Goal: Information Seeking & Learning: Learn about a topic

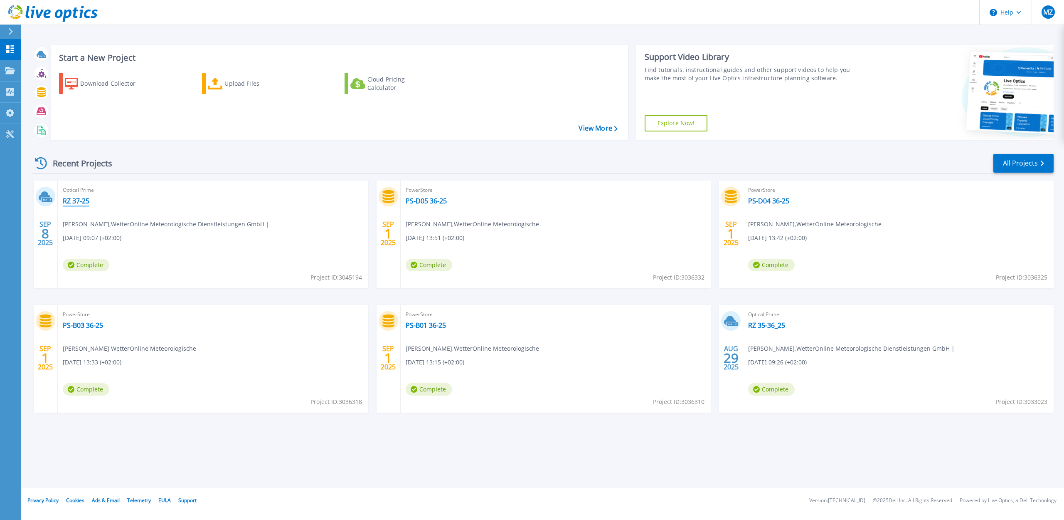
click at [87, 202] on link "RZ 37-25" at bounding box center [76, 201] width 27 height 8
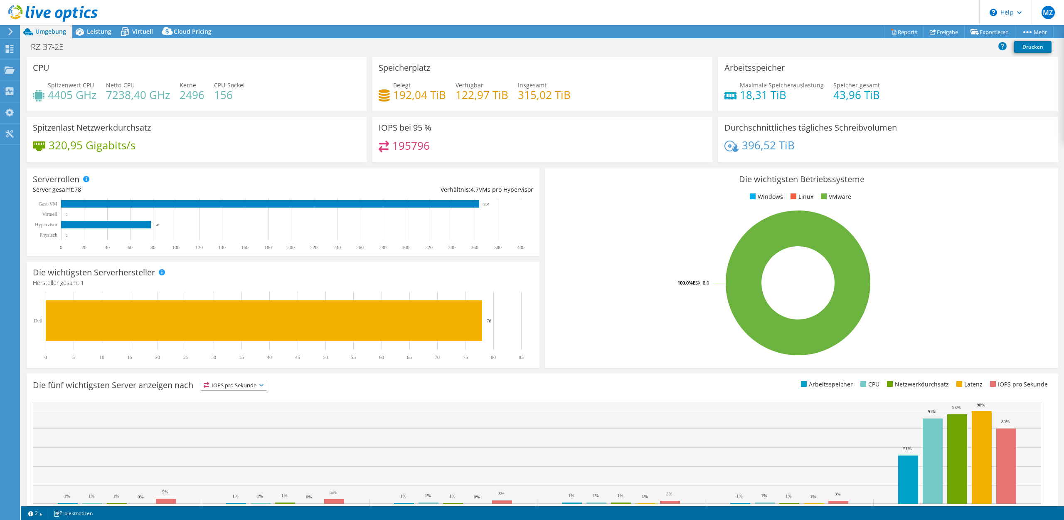
select select "USD"
click at [89, 34] on span "Leistung" at bounding box center [99, 31] width 25 height 8
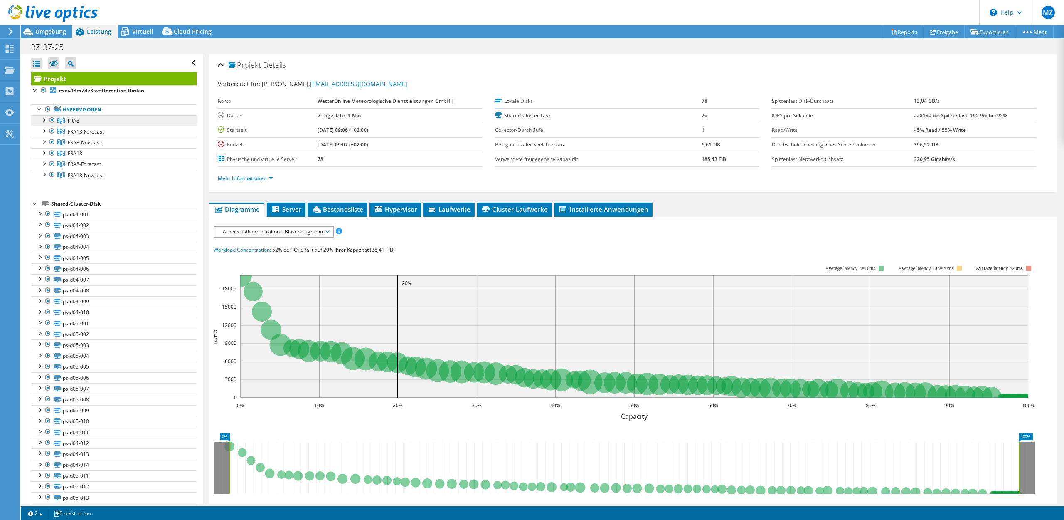
click at [65, 122] on icon at bounding box center [60, 121] width 7 height 6
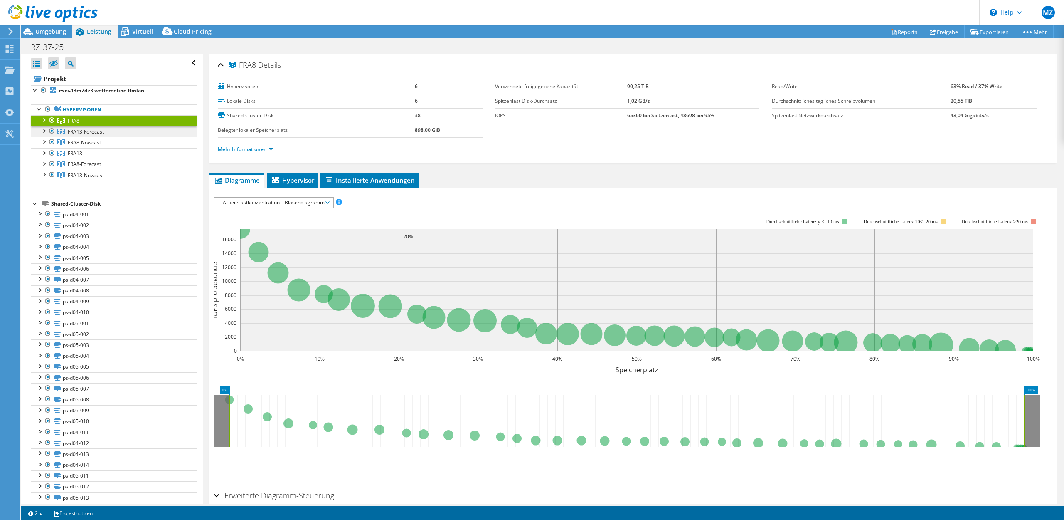
click at [100, 134] on span "FRA13-Forecast" at bounding box center [86, 131] width 36 height 7
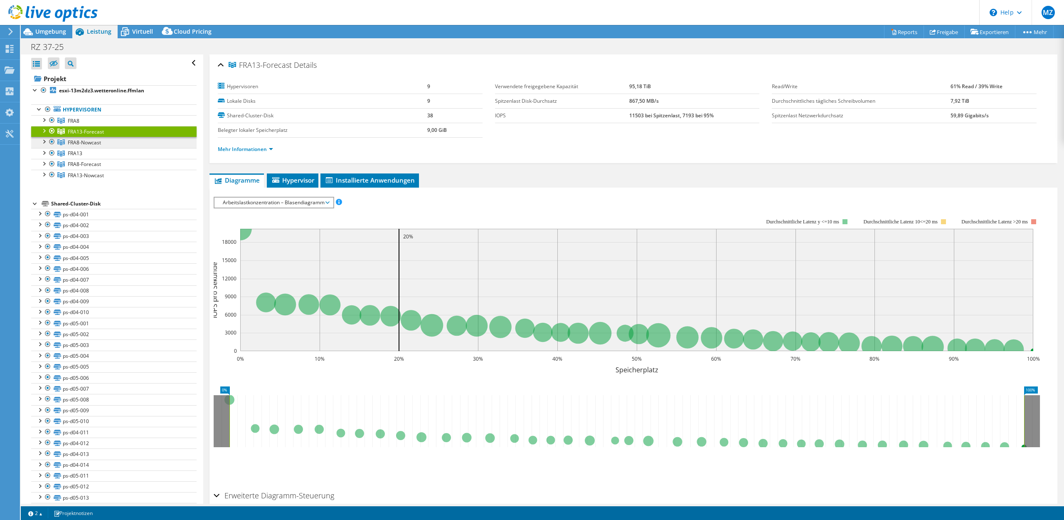
click at [100, 142] on span "FRA8-Nowcast" at bounding box center [84, 142] width 33 height 7
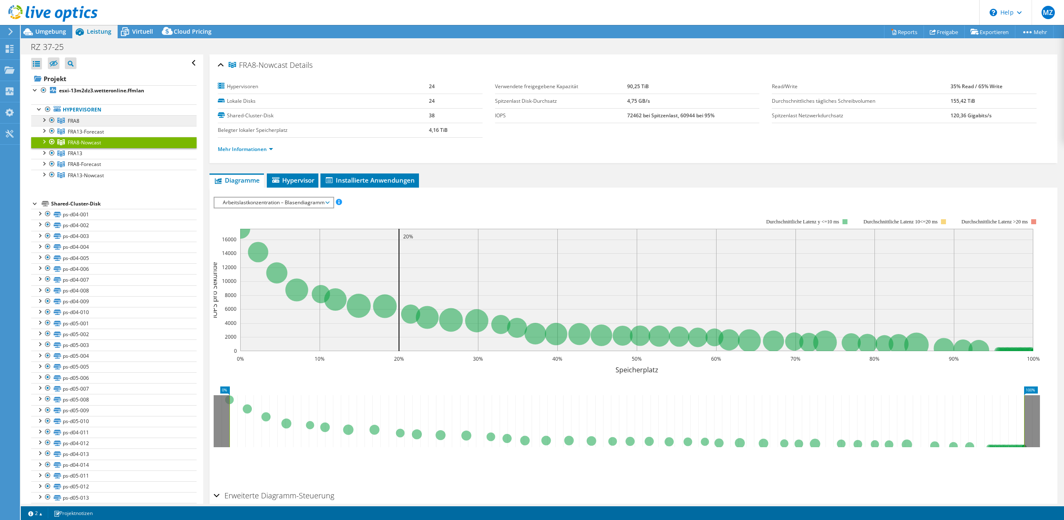
click at [104, 123] on link "FRA8" at bounding box center [113, 120] width 165 height 11
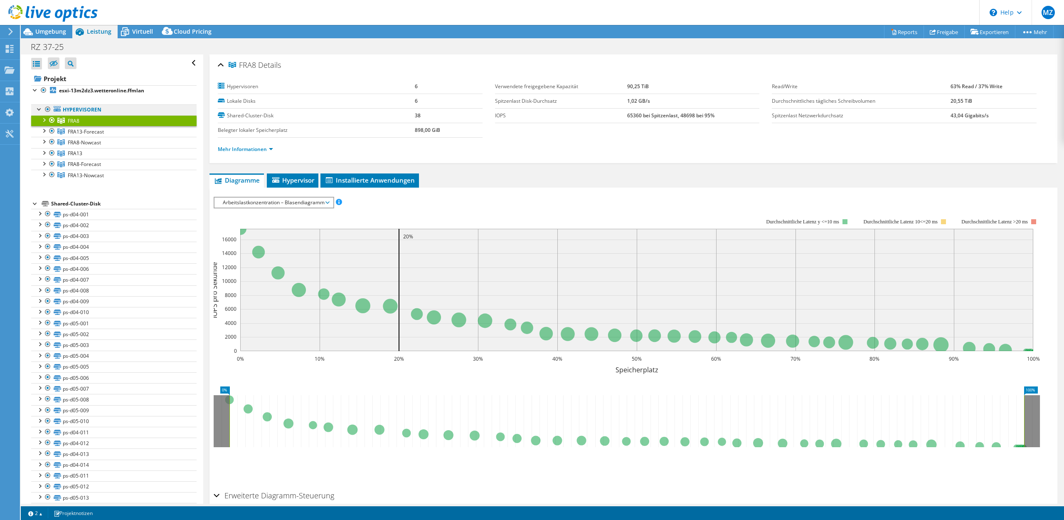
click at [107, 109] on link "Hypervisoren" at bounding box center [113, 109] width 165 height 11
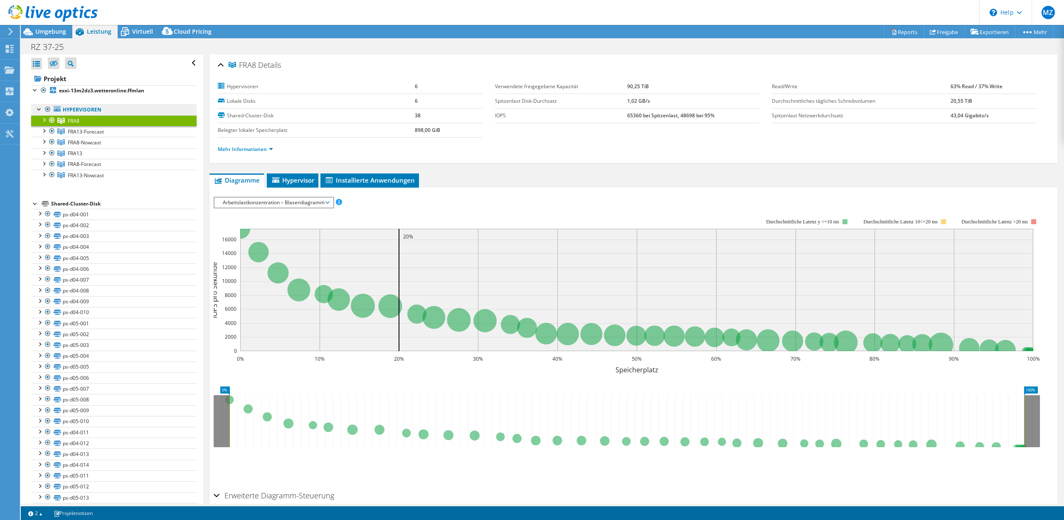
click at [98, 106] on link "Hypervisoren" at bounding box center [113, 109] width 165 height 11
click at [100, 110] on link "Hypervisoren" at bounding box center [113, 109] width 165 height 11
click at [113, 89] on b "esxi-13m2dz3.wetteronline.ffmlan" at bounding box center [101, 90] width 85 height 7
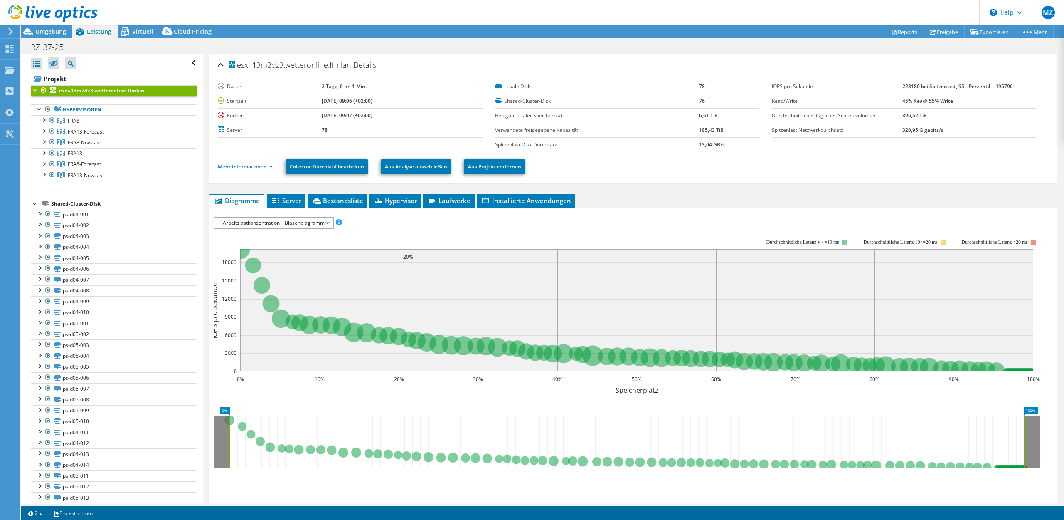
click at [254, 223] on span "Arbeitslastkonzentration – Blasendiagramm" at bounding box center [274, 223] width 110 height 10
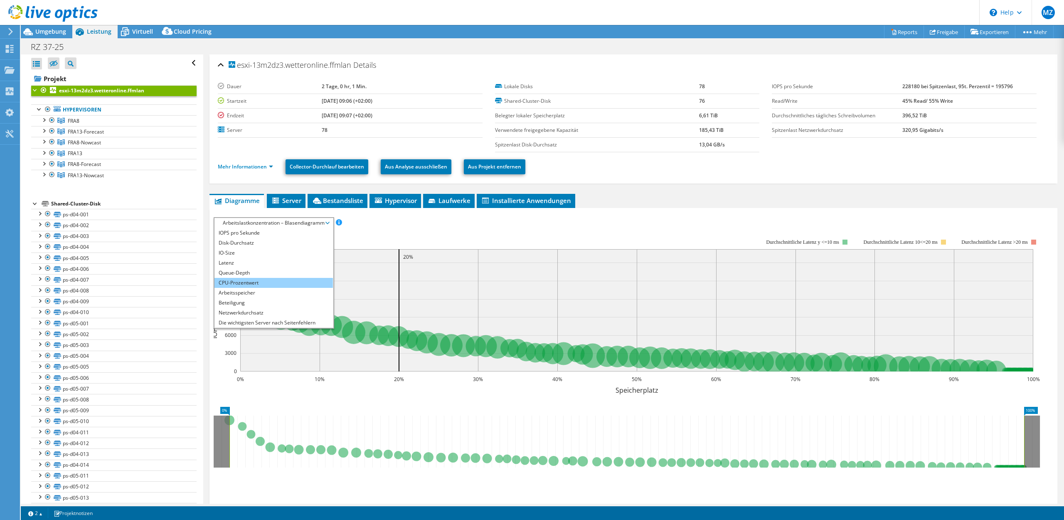
click at [251, 280] on li "CPU-Prozentwert" at bounding box center [273, 283] width 118 height 10
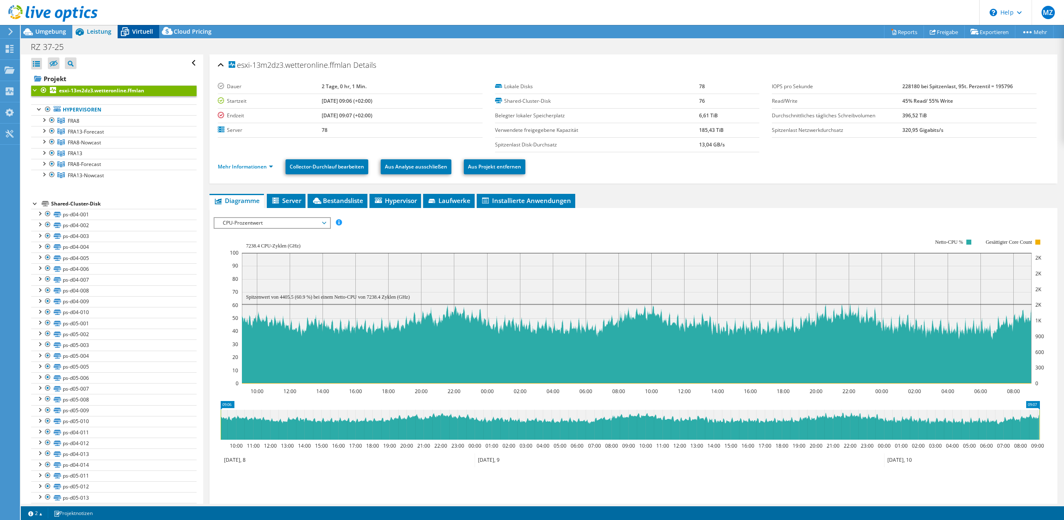
click at [134, 30] on span "Virtuell" at bounding box center [142, 31] width 21 height 8
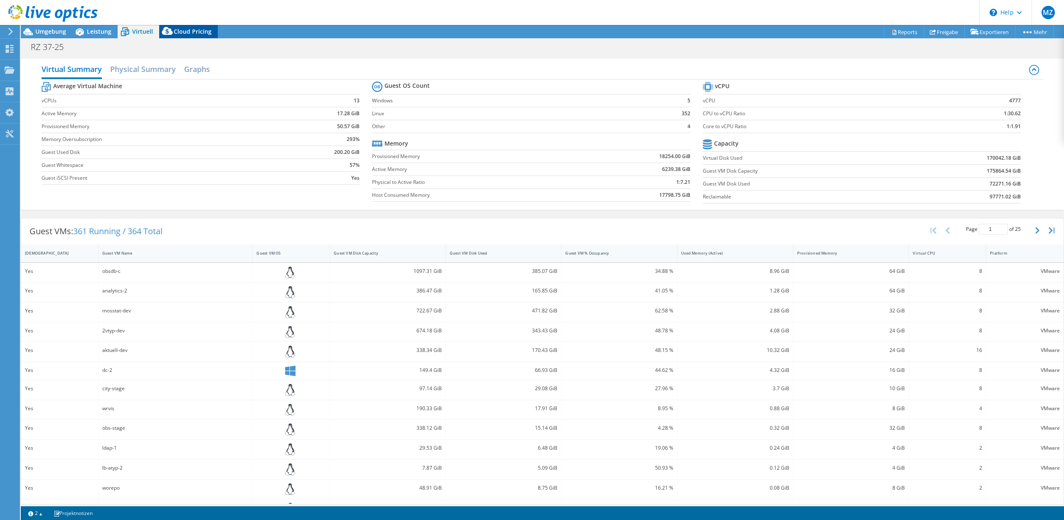
click at [187, 34] on span "Cloud Pricing" at bounding box center [193, 31] width 38 height 8
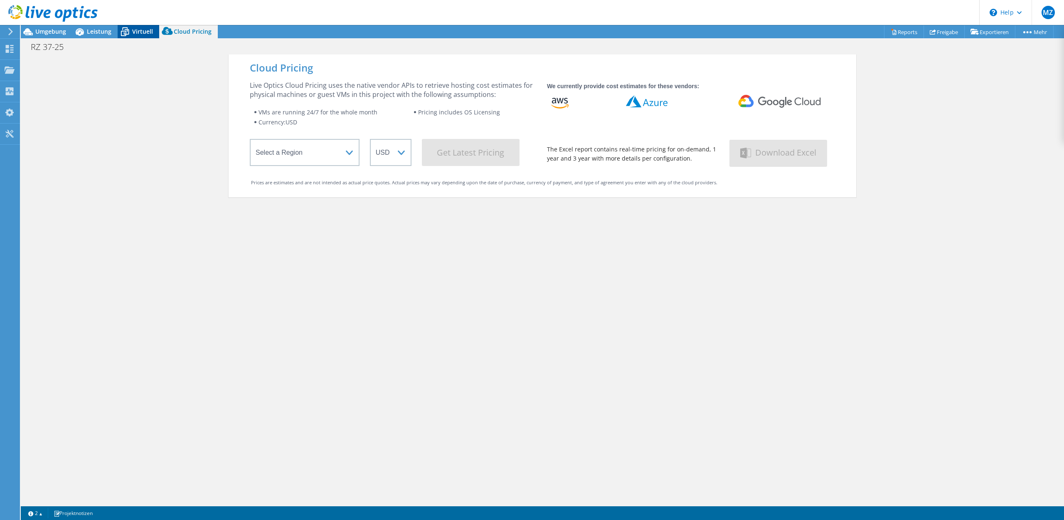
click at [136, 35] on span "Virtuell" at bounding box center [142, 31] width 21 height 8
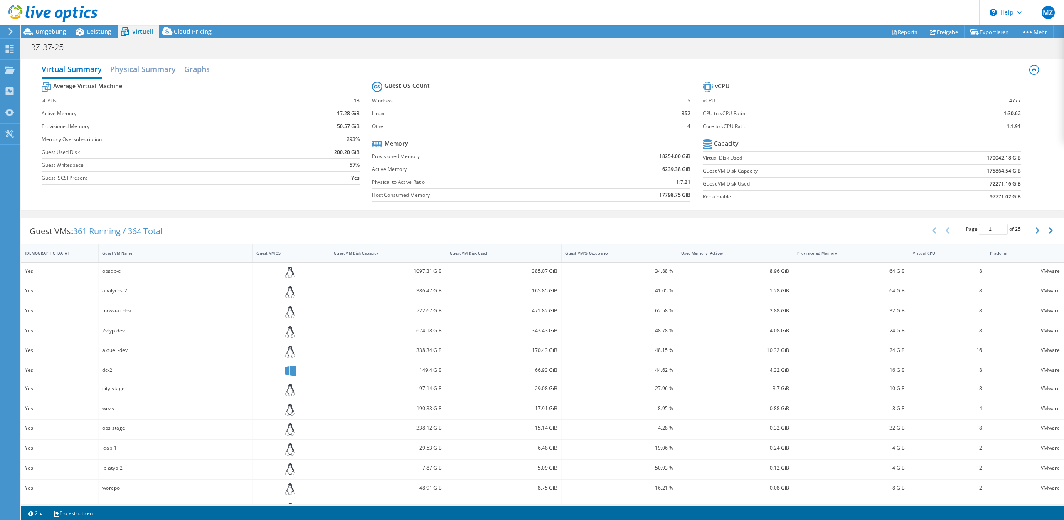
click at [448, 141] on tr "Memory" at bounding box center [531, 143] width 318 height 13
click at [127, 69] on h2 "Physical Summary" at bounding box center [143, 70] width 66 height 18
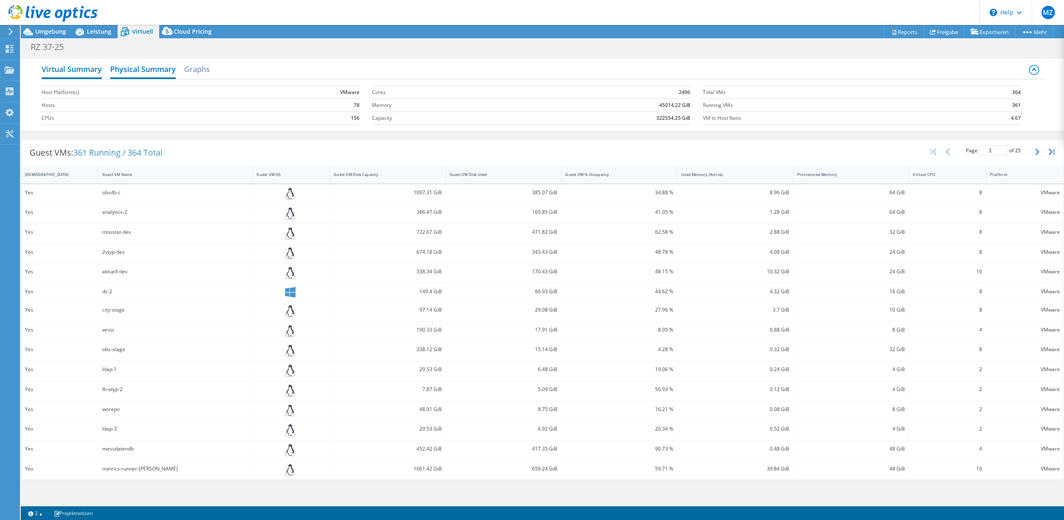
click at [50, 68] on h2 "Virtual Summary" at bounding box center [72, 70] width 60 height 18
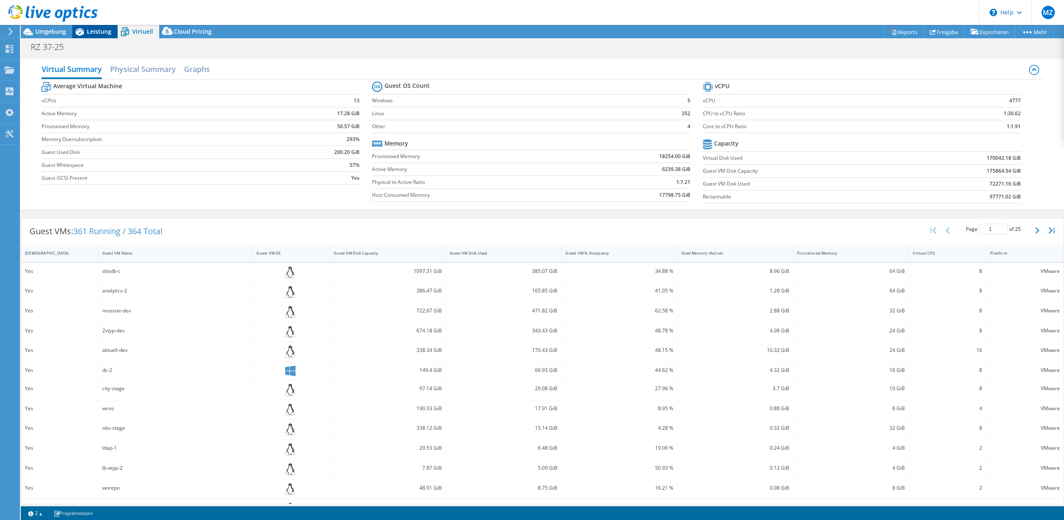
click at [94, 35] on span "Leistung" at bounding box center [99, 31] width 25 height 8
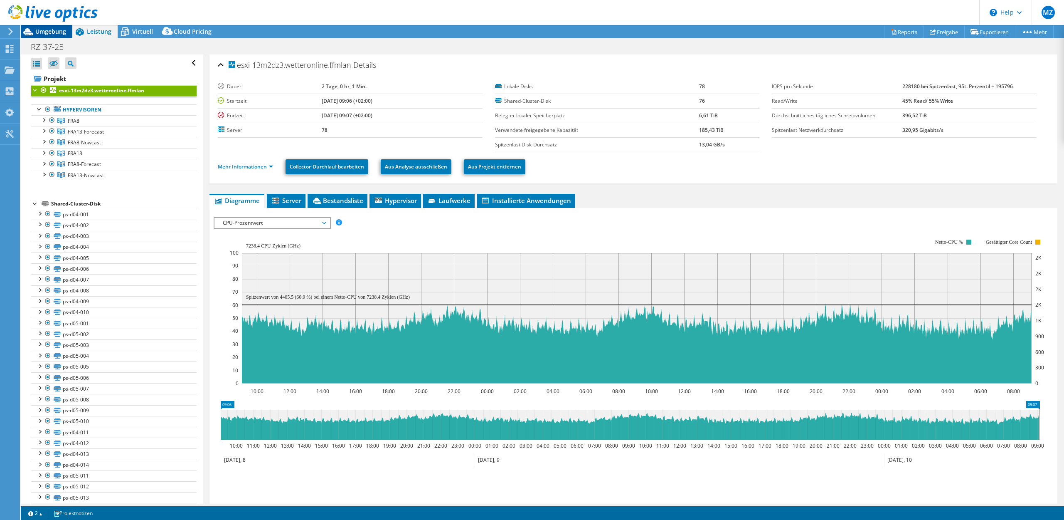
click at [54, 32] on span "Umgebung" at bounding box center [50, 31] width 31 height 8
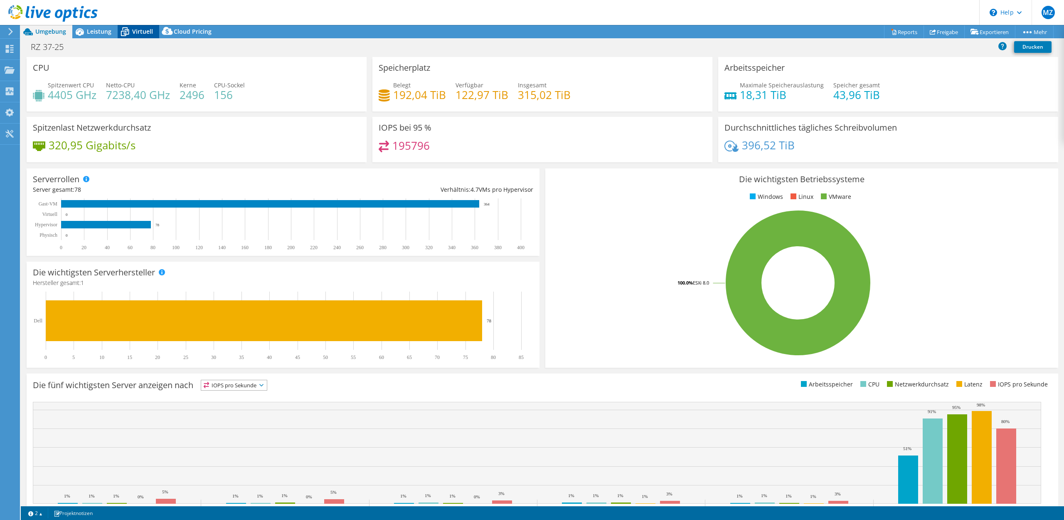
click at [120, 27] on icon at bounding box center [125, 32] width 15 height 15
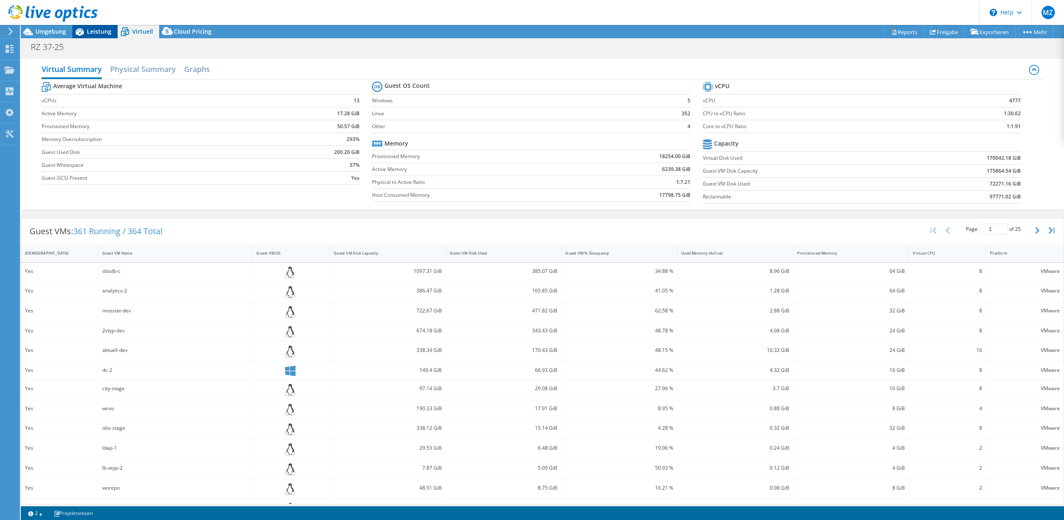
click at [96, 33] on span "Leistung" at bounding box center [99, 31] width 25 height 8
